Goal: Information Seeking & Learning: Learn about a topic

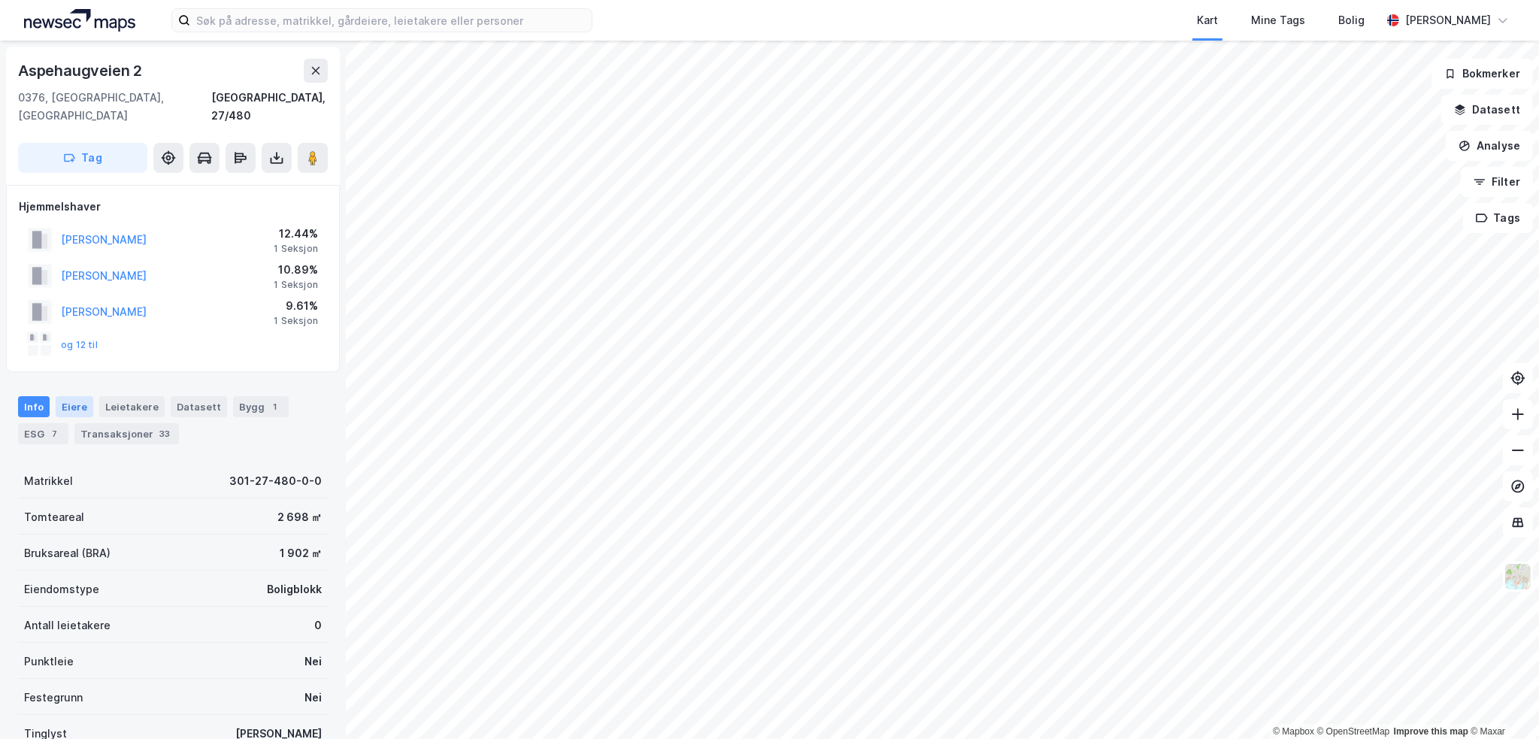
click at [80, 396] on div "Eiere" at bounding box center [75, 406] width 38 height 21
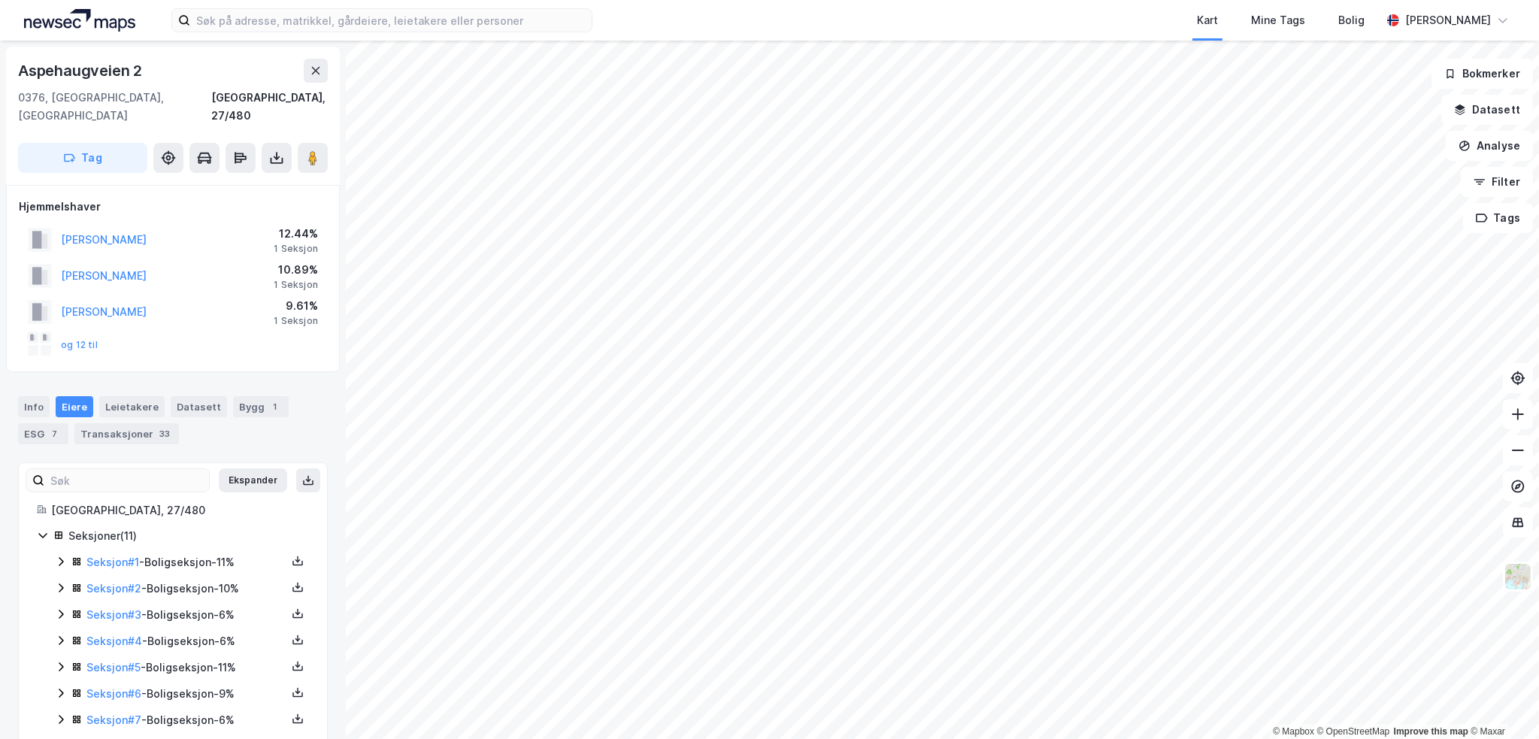
scroll to position [115, 0]
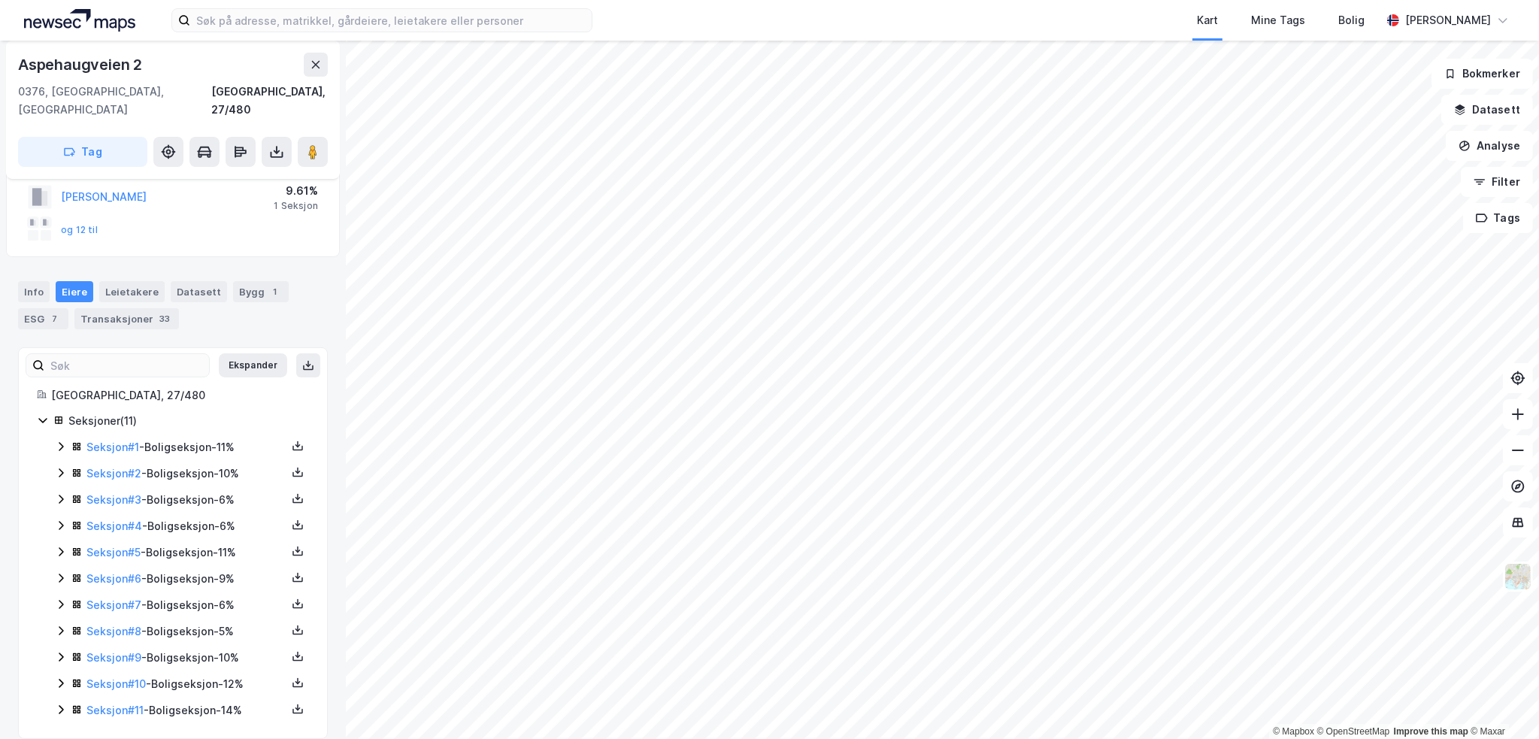
click at [50, 634] on div "Seksjoner ( 11 ) Seksjon # 1 - Boligseksjon - 11% Seksjon # 2 - Boligseksjon - …" at bounding box center [173, 565] width 272 height 307
click at [57, 651] on icon at bounding box center [61, 657] width 12 height 12
click at [56, 572] on icon at bounding box center [61, 578] width 12 height 12
click at [57, 572] on icon at bounding box center [61, 578] width 12 height 12
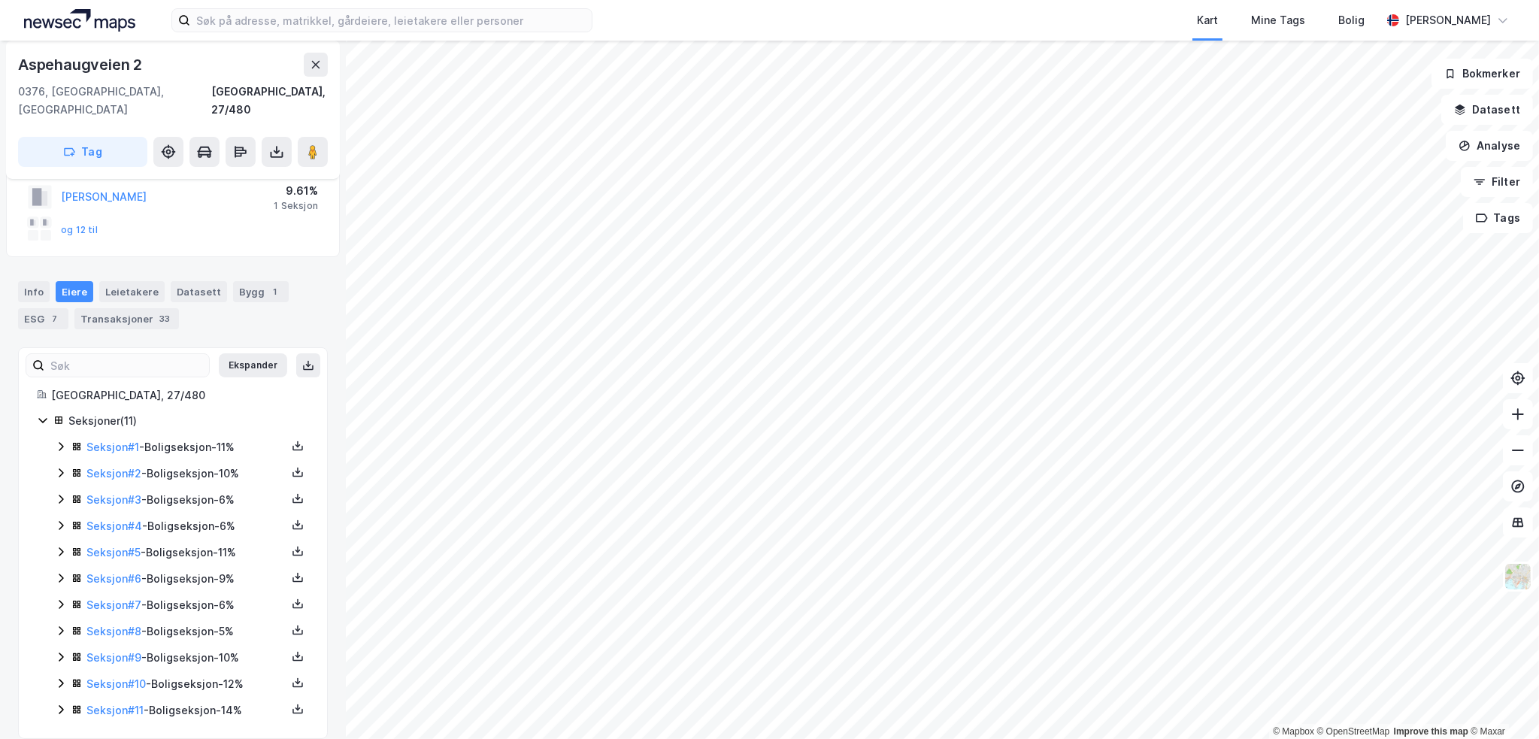
click at [63, 596] on div "Seksjon # 7 - Boligseksjon - 6%" at bounding box center [182, 605] width 254 height 19
click at [63, 598] on icon at bounding box center [61, 604] width 12 height 12
click at [61, 622] on div "Seksjon # 8 - Boligseksjon - 5%" at bounding box center [182, 631] width 254 height 19
click at [60, 625] on icon at bounding box center [61, 631] width 12 height 12
click at [56, 493] on icon at bounding box center [61, 499] width 12 height 12
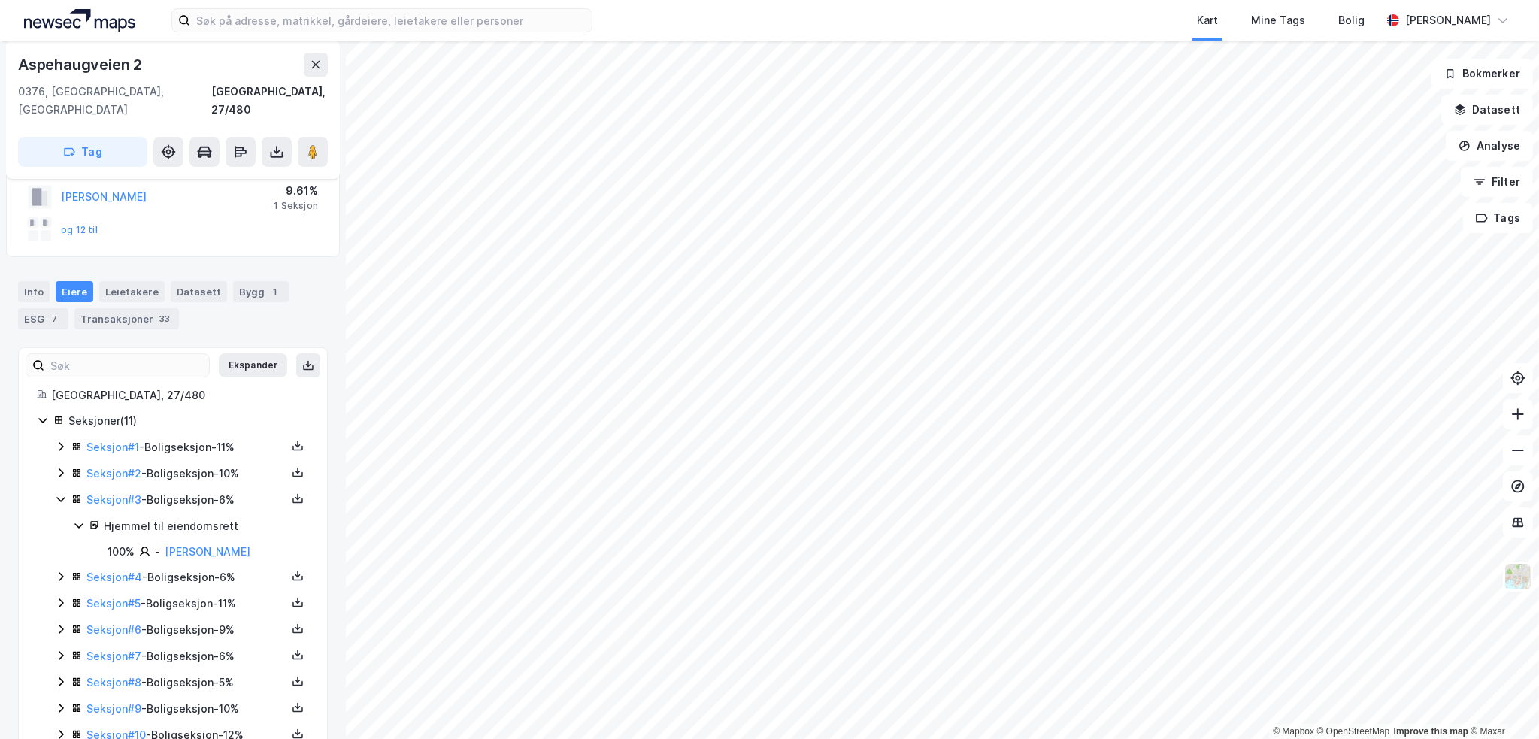
click at [56, 493] on icon at bounding box center [61, 499] width 12 height 12
click at [55, 519] on icon at bounding box center [61, 525] width 12 height 12
click at [62, 547] on icon at bounding box center [61, 551] width 5 height 9
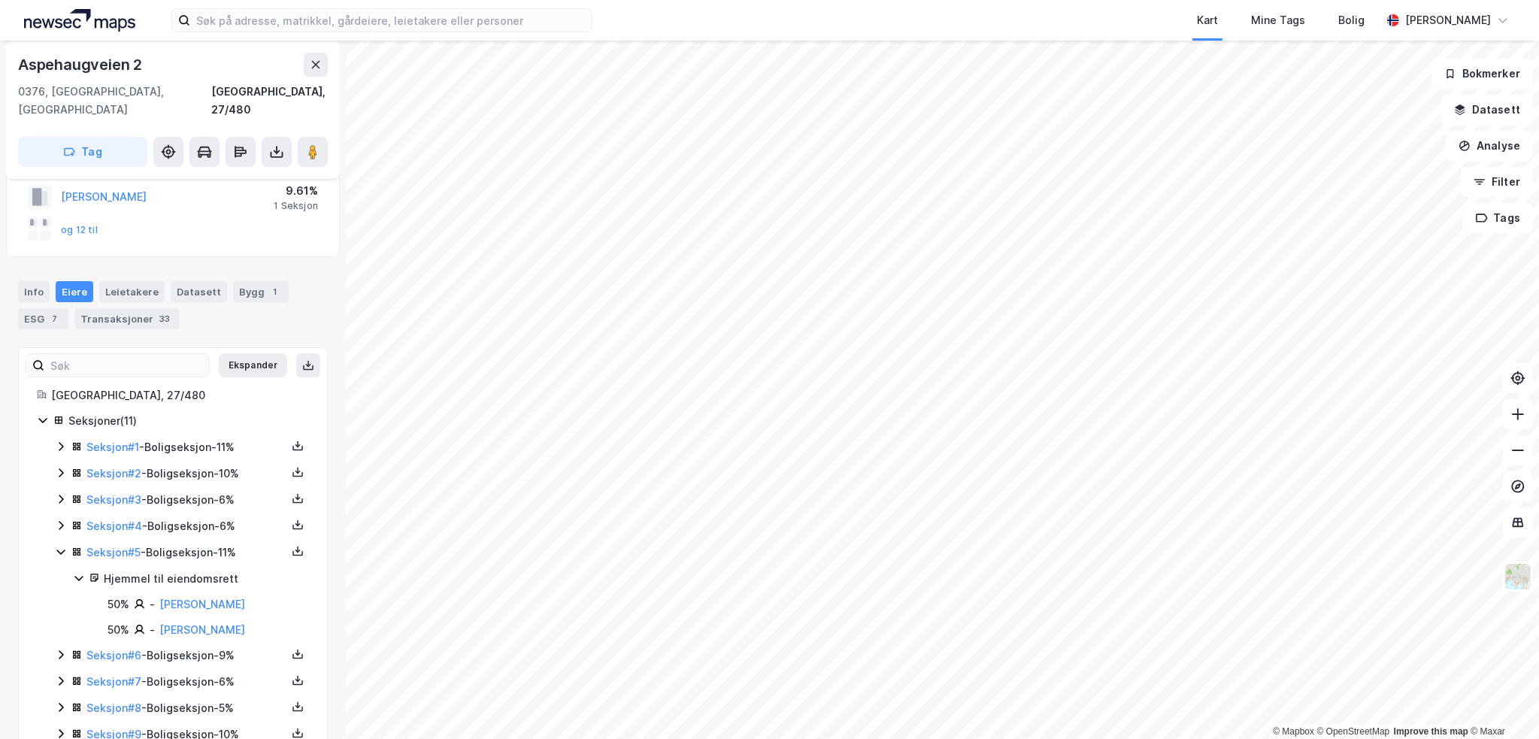
click at [62, 546] on icon at bounding box center [61, 552] width 12 height 12
click at [62, 465] on div "Seksjon # 2 - Boligseksjon - 10%" at bounding box center [182, 474] width 254 height 19
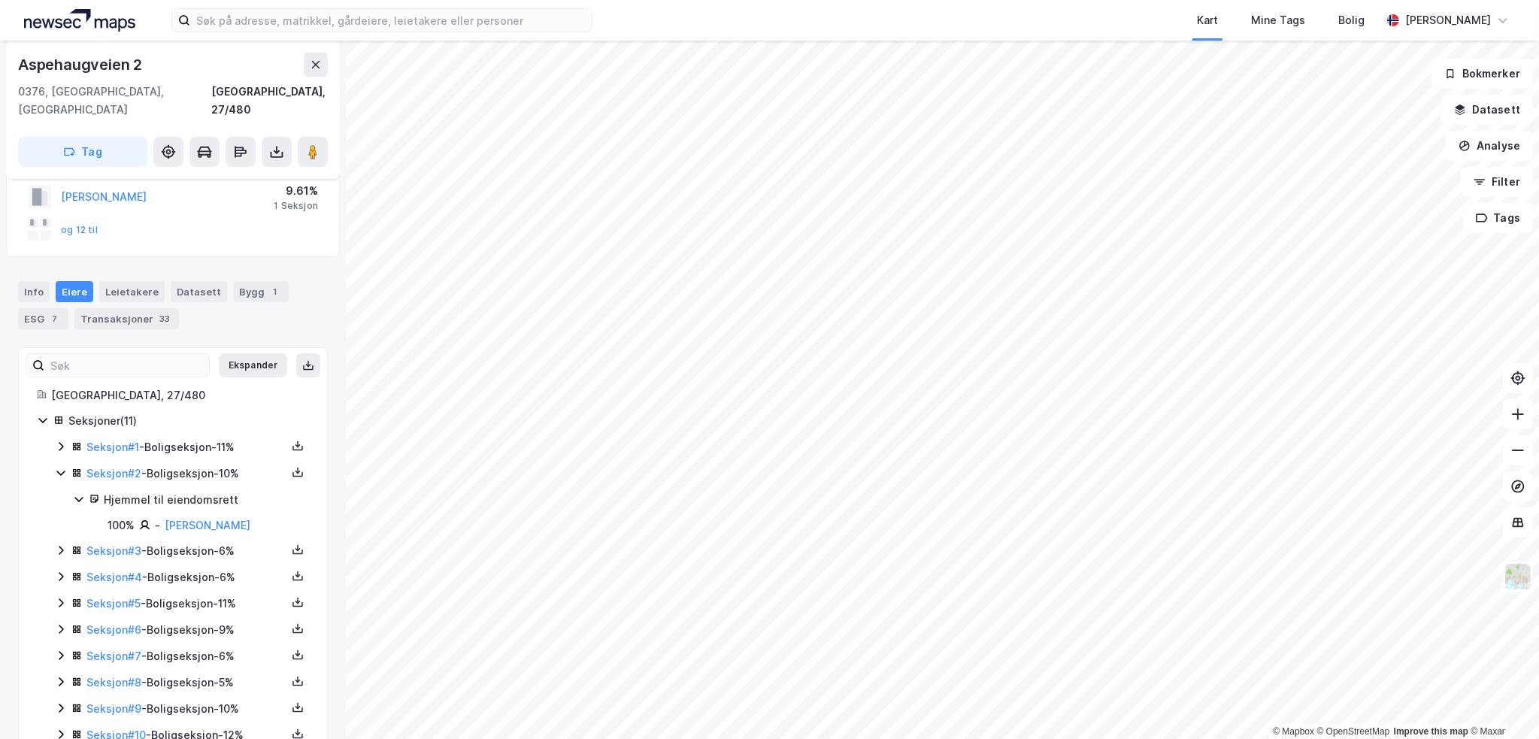
click at [62, 465] on div "Seksjon # 2 - Boligseksjon - 10%" at bounding box center [182, 474] width 254 height 19
click at [50, 423] on div "Seksjoner ( 11 ) Seksjon # 1 - Boligseksjon - 11% Seksjon # 2 - Boligseksjon - …" at bounding box center [173, 565] width 272 height 307
click at [58, 440] on icon at bounding box center [61, 446] width 12 height 12
click at [69, 438] on div "Seksjon # 1 - Boligseksjon - 11%" at bounding box center [182, 447] width 254 height 19
click at [62, 652] on icon at bounding box center [61, 656] width 5 height 9
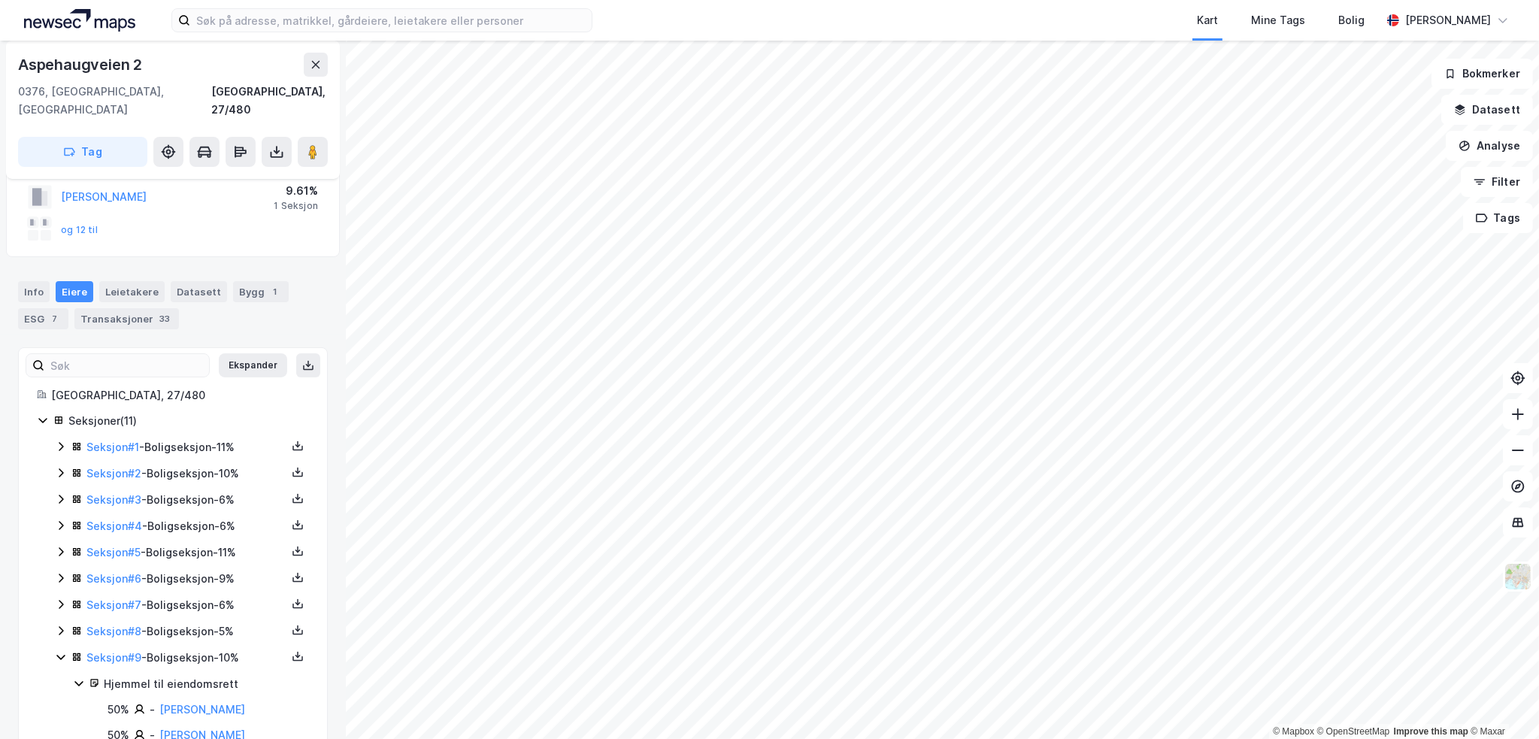
click at [62, 651] on icon at bounding box center [61, 657] width 12 height 12
click at [62, 677] on icon at bounding box center [61, 683] width 12 height 12
click at [59, 704] on icon at bounding box center [61, 710] width 12 height 12
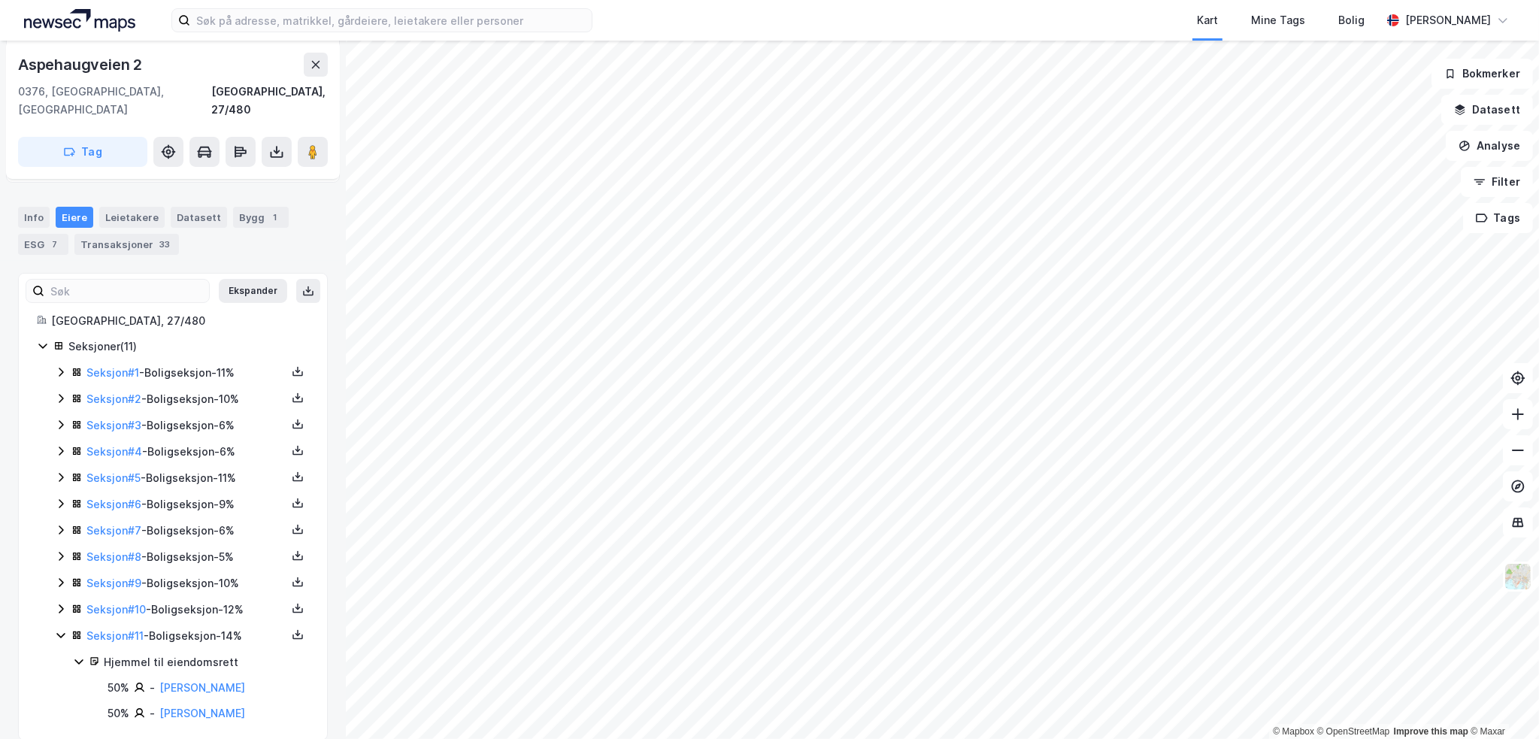
scroll to position [192, 0]
click at [112, 626] on link "Seksjon # 11" at bounding box center [114, 632] width 57 height 13
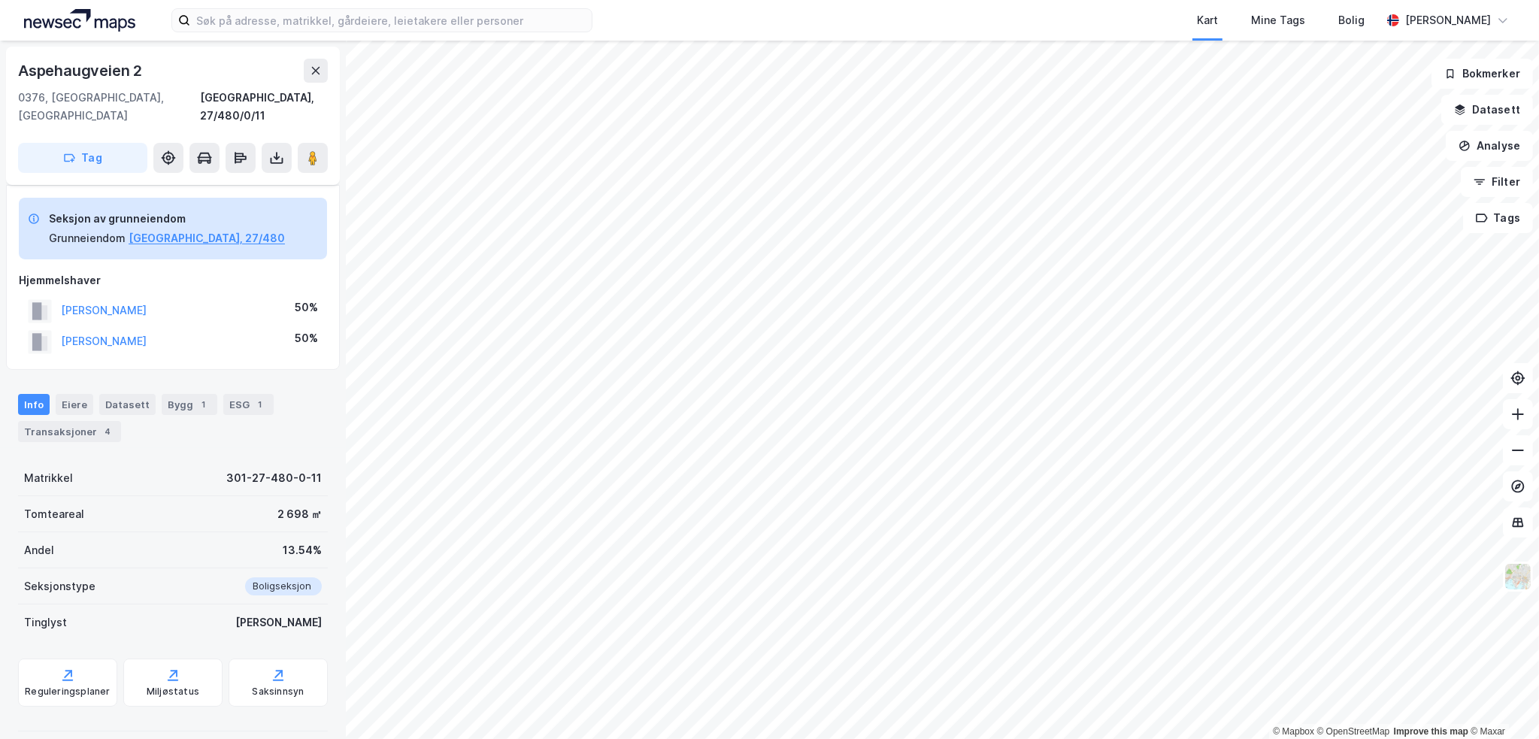
scroll to position [106, 0]
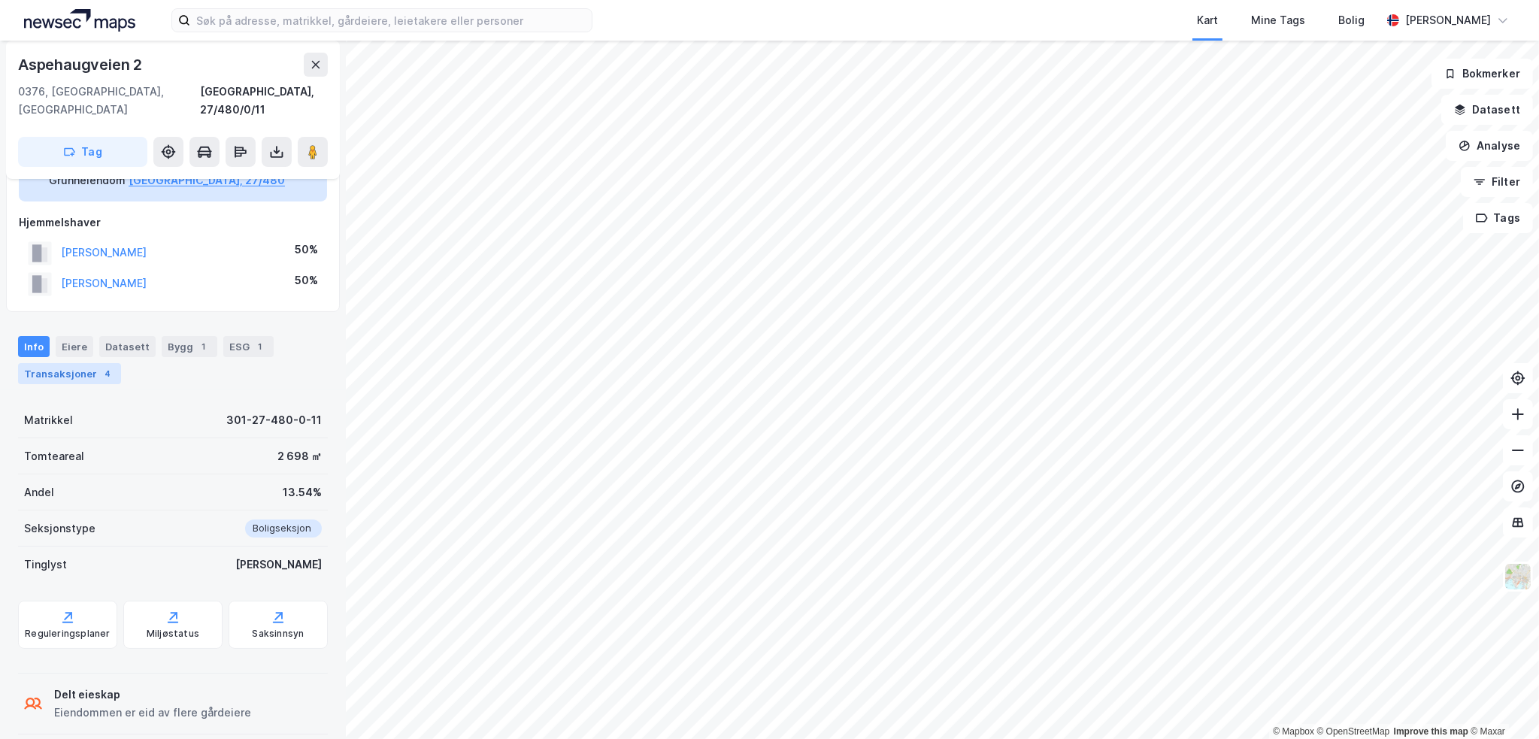
click at [85, 363] on div "Transaksjoner 4" at bounding box center [69, 373] width 103 height 21
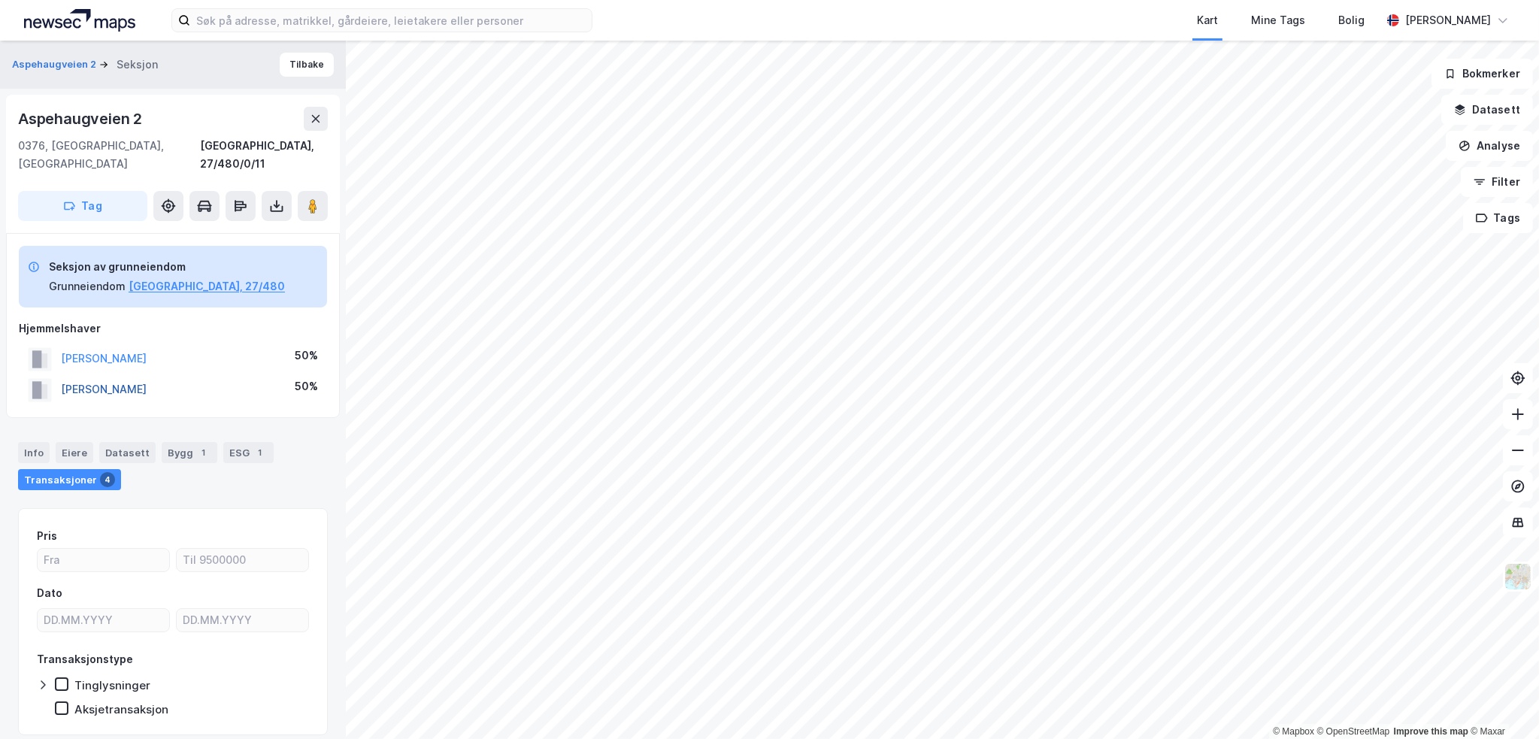
click at [0, 0] on button "[PERSON_NAME]" at bounding box center [0, 0] width 0 height 0
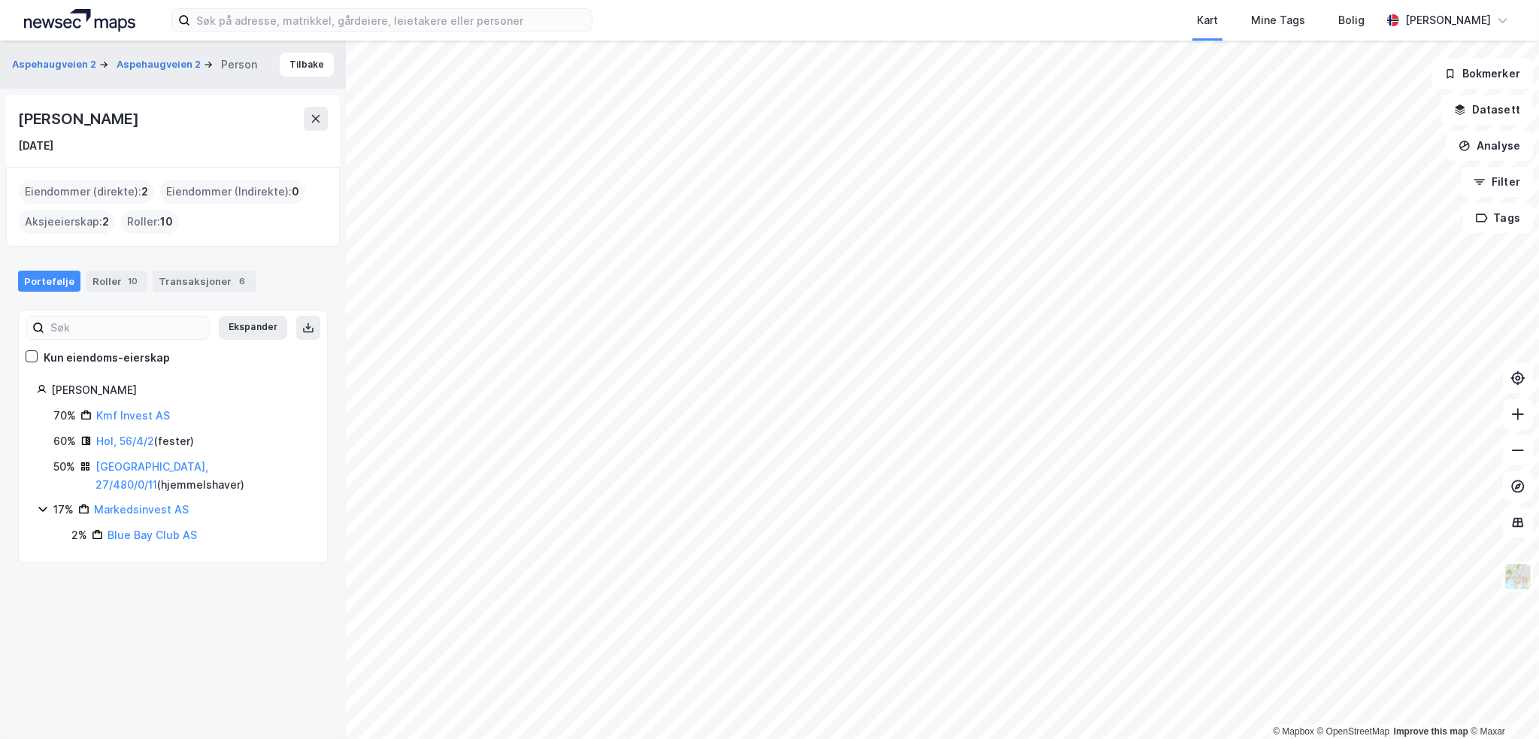
drag, startPoint x: 113, startPoint y: 467, endPoint x: 435, endPoint y: 3, distance: 564.9
click at [113, 467] on link "[GEOGRAPHIC_DATA], 27/480/0/11" at bounding box center [151, 475] width 113 height 31
